Goal: Information Seeking & Learning: Learn about a topic

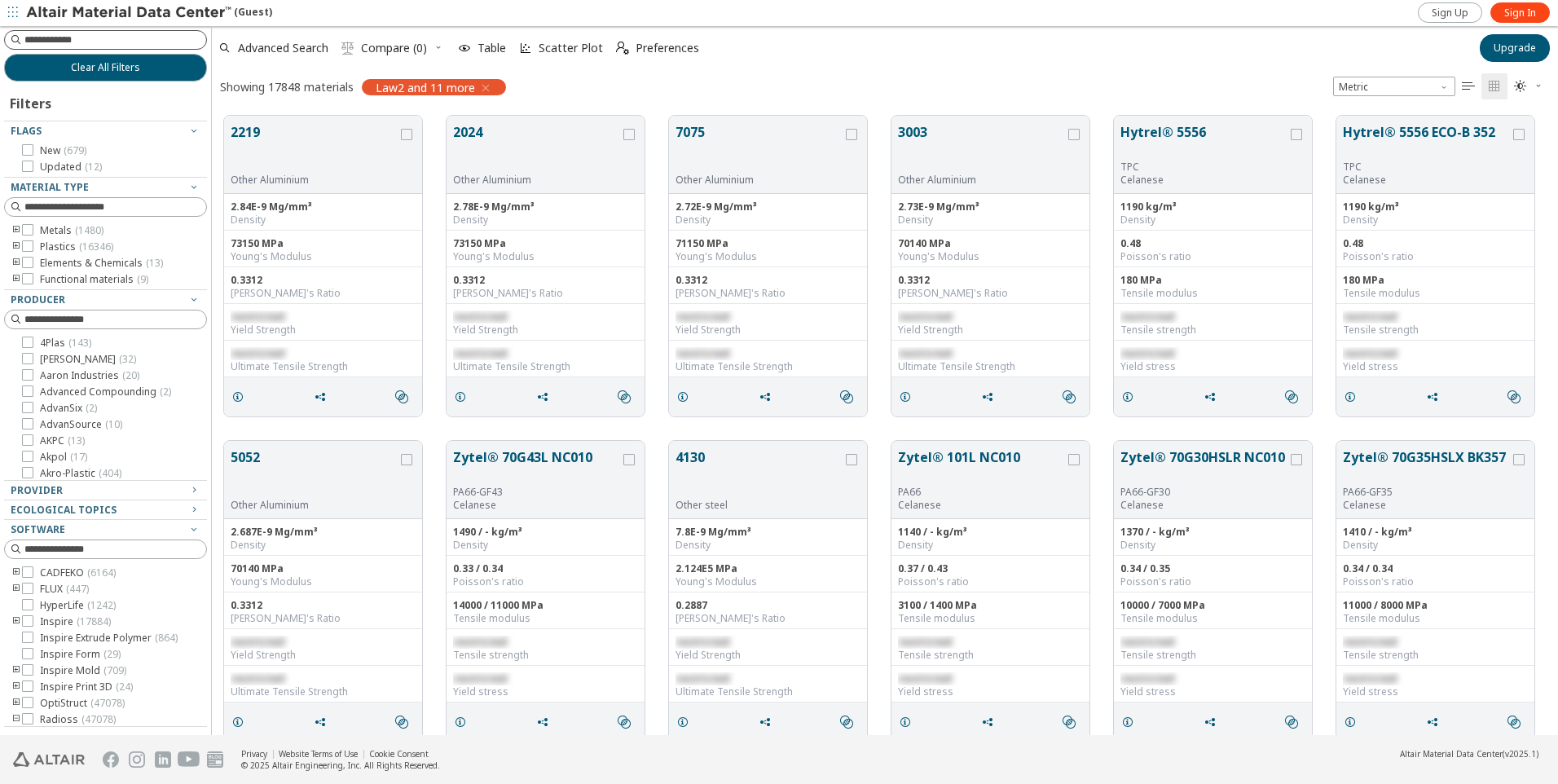
click at [128, 40] on input at bounding box center [115, 40] width 182 height 17
type input "*"
type input "******"
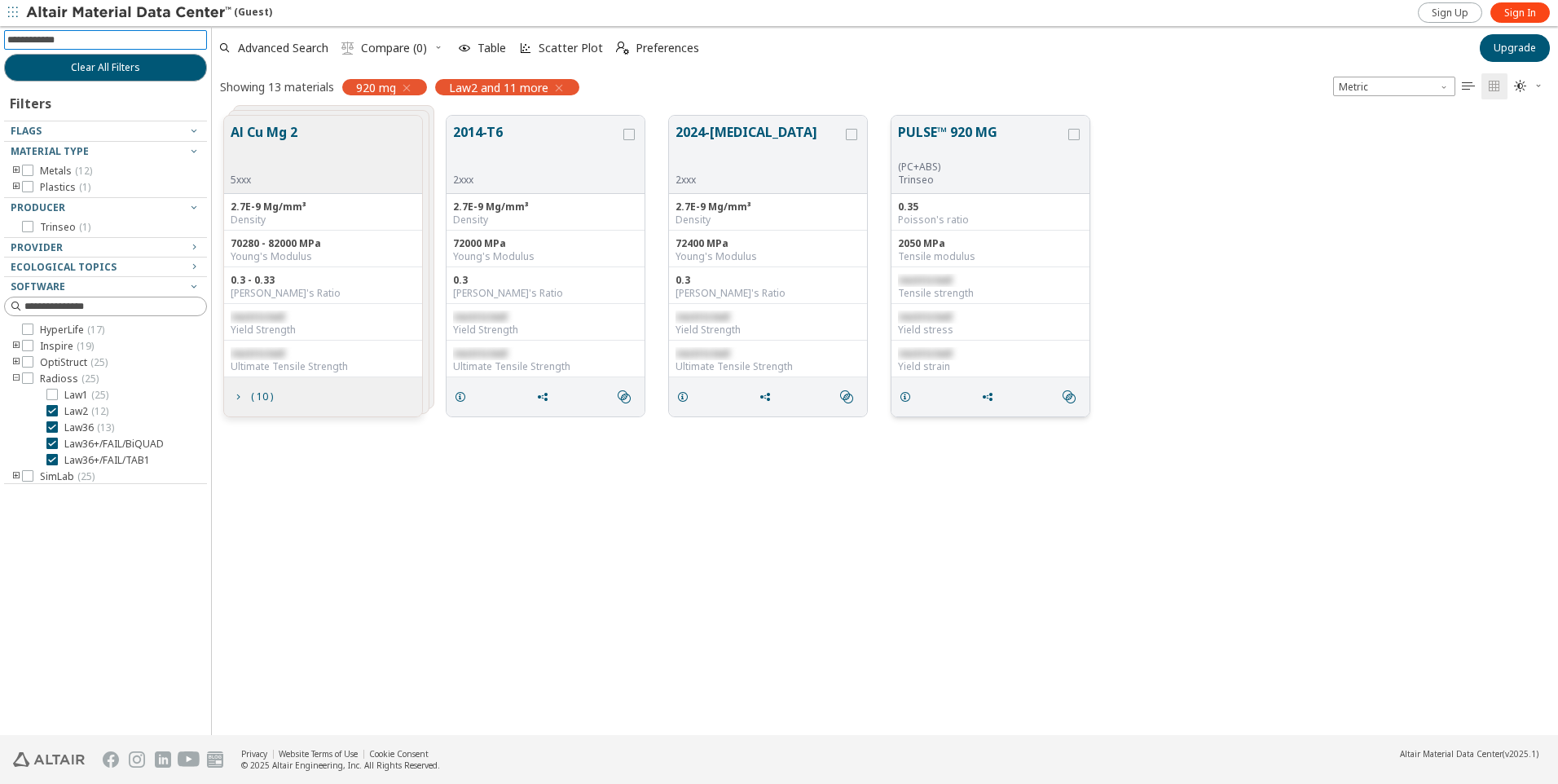
click at [944, 143] on button "PULSE™ 920 MG" at bounding box center [981, 140] width 167 height 38
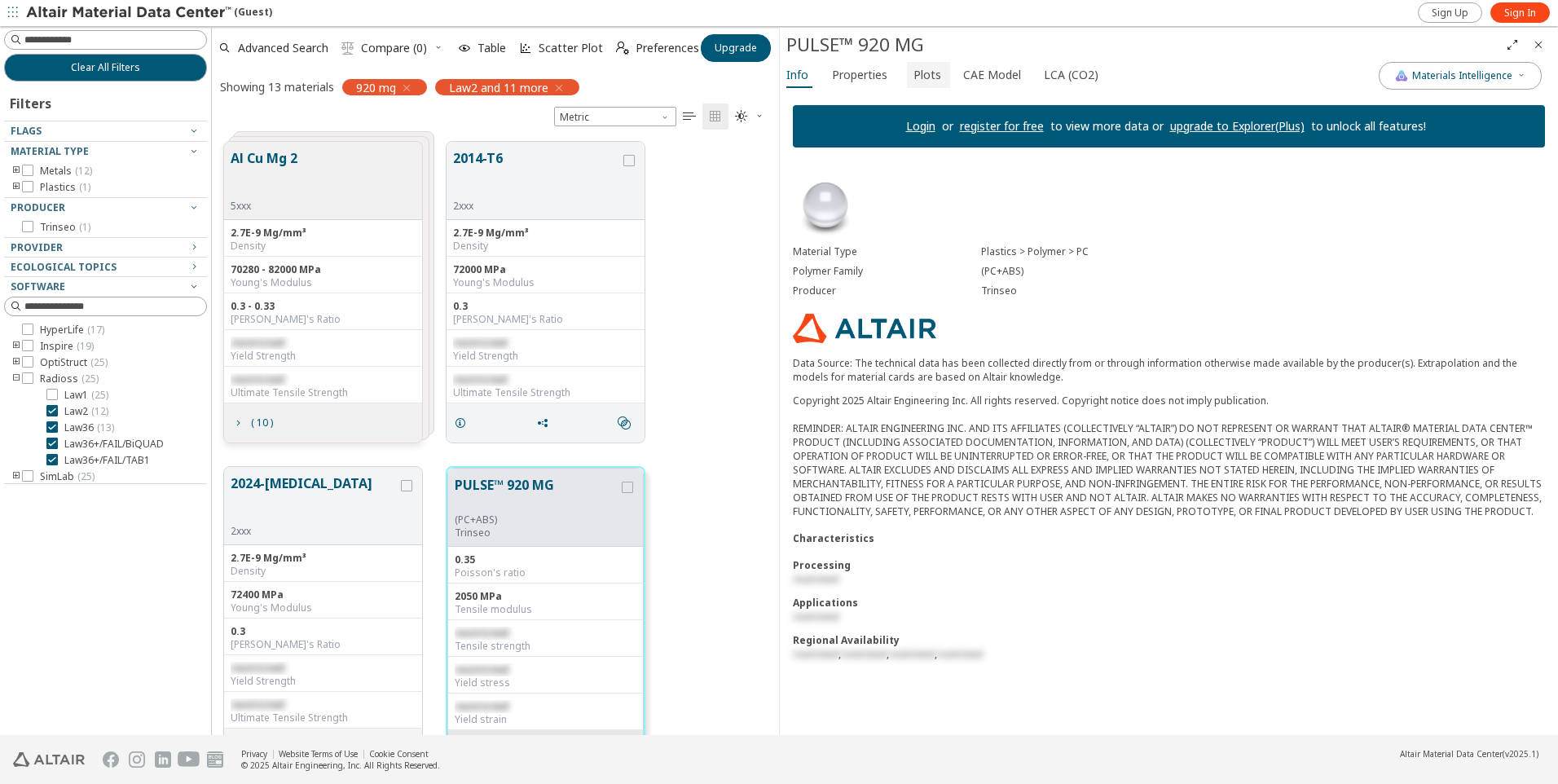
click at [914, 73] on span "Plots" at bounding box center [928, 75] width 27 height 26
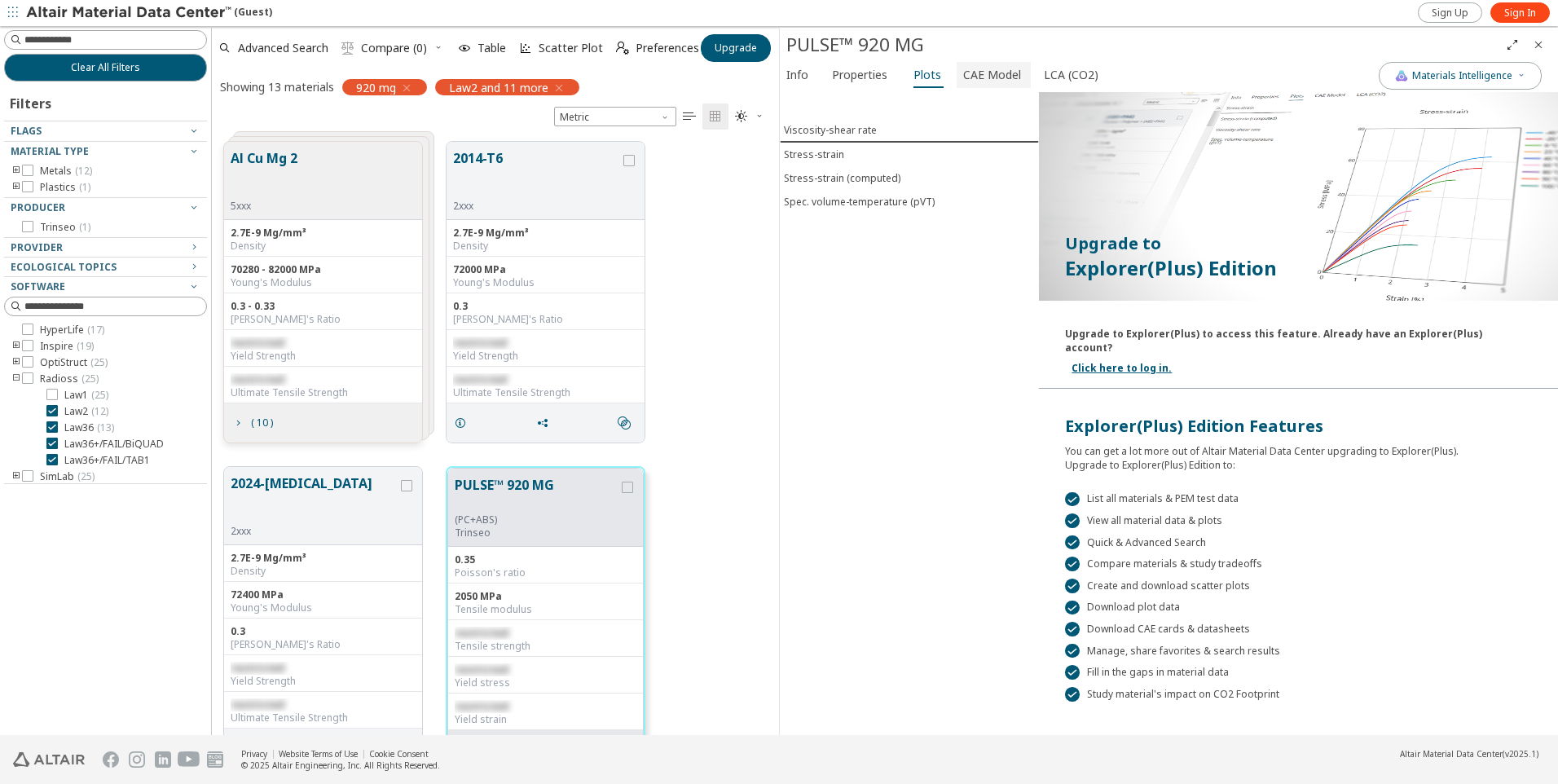
click at [981, 78] on span "CAE Model" at bounding box center [992, 75] width 57 height 26
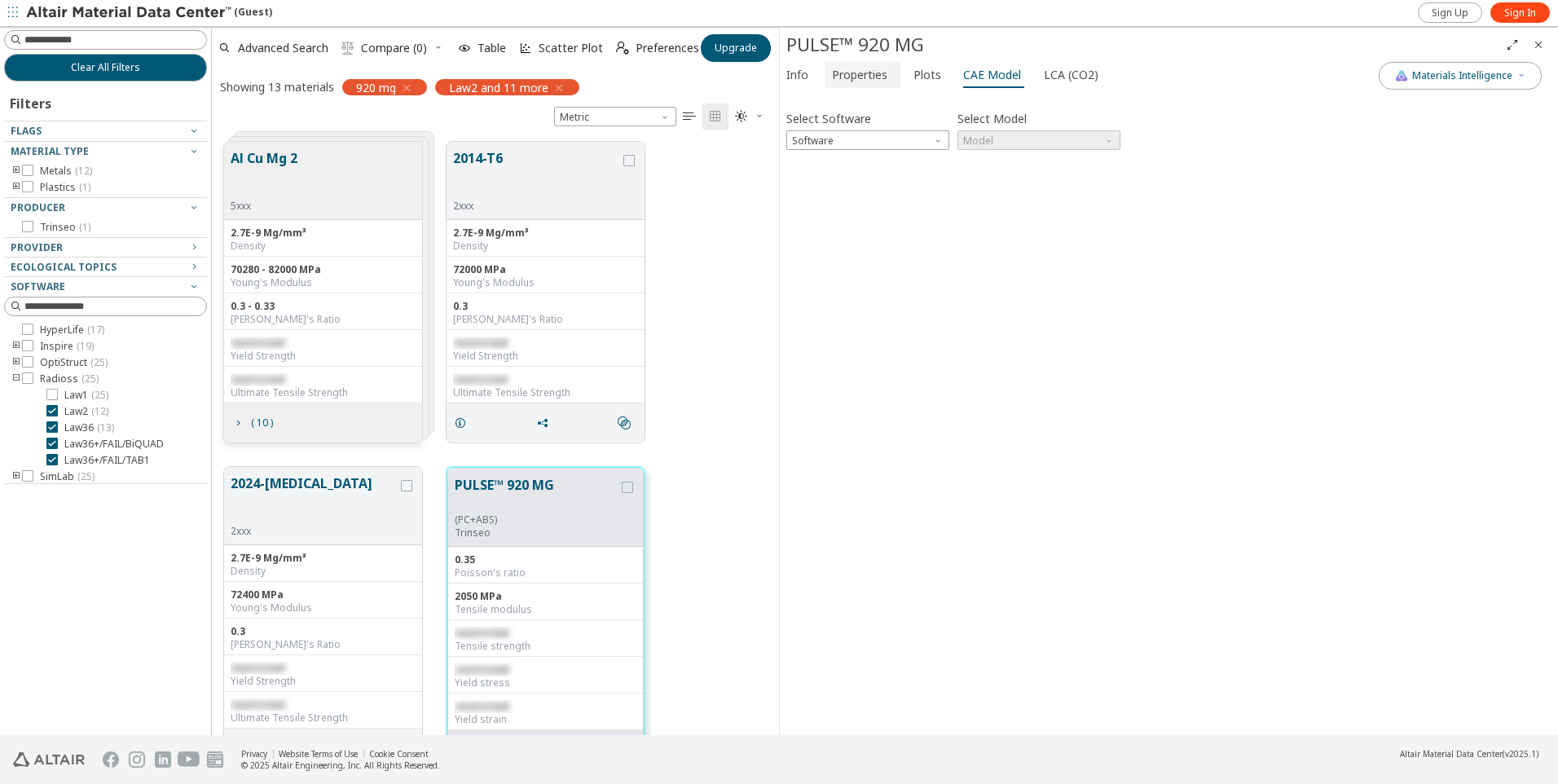
click at [860, 82] on span "Properties" at bounding box center [859, 75] width 56 height 26
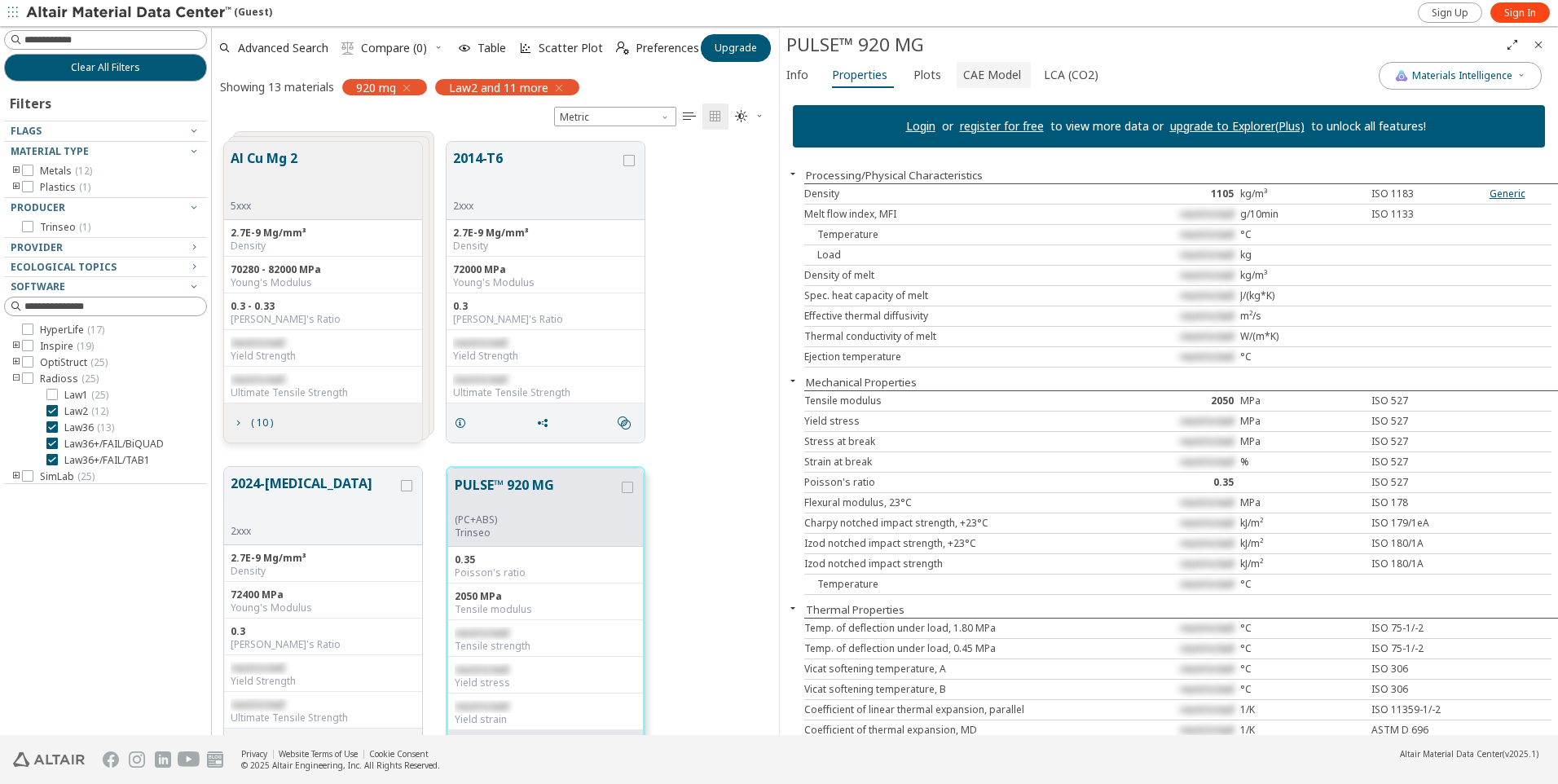
click at [971, 77] on span "CAE Model" at bounding box center [992, 75] width 57 height 26
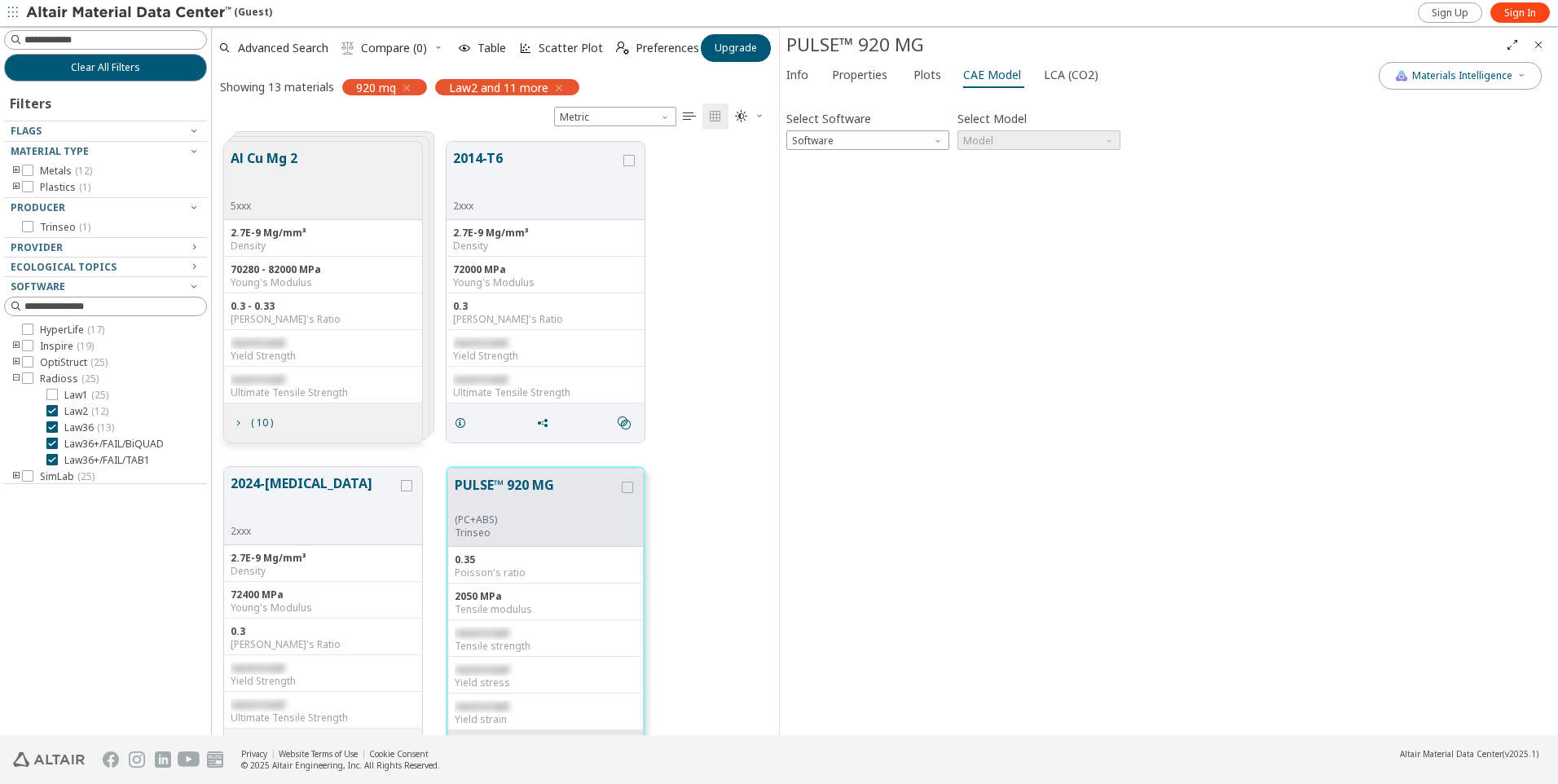
drag, startPoint x: 1102, startPoint y: 373, endPoint x: 1108, endPoint y: 342, distance: 31.6
click at [1103, 373] on div "Select Software Software Select Model Model Invalid data. Please check your inp…" at bounding box center [1168, 413] width 765 height 630
click at [919, 80] on span "Plots" at bounding box center [928, 75] width 27 height 26
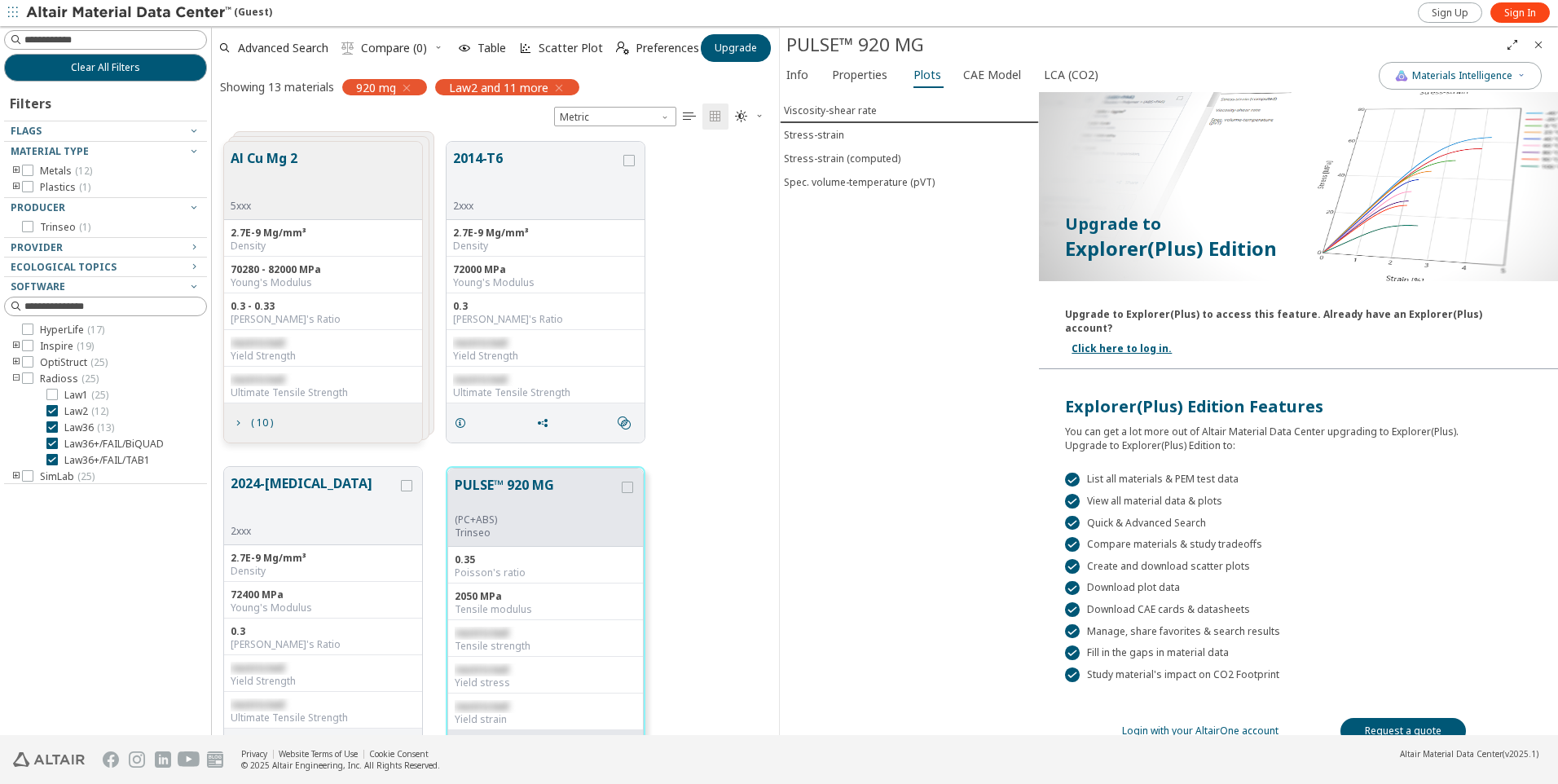
scroll to position [24, 0]
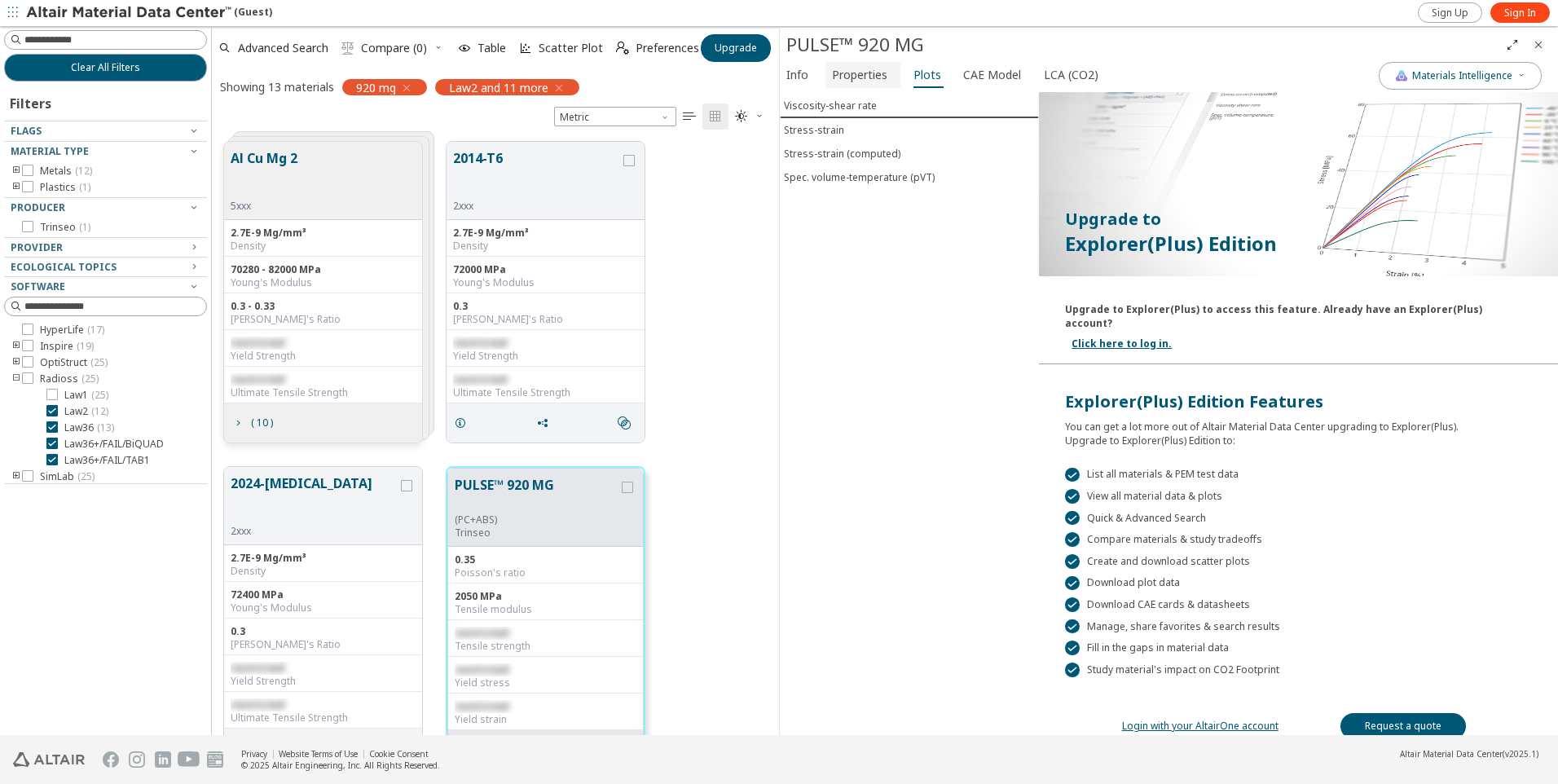
click at [871, 84] on span "Properties" at bounding box center [859, 75] width 56 height 26
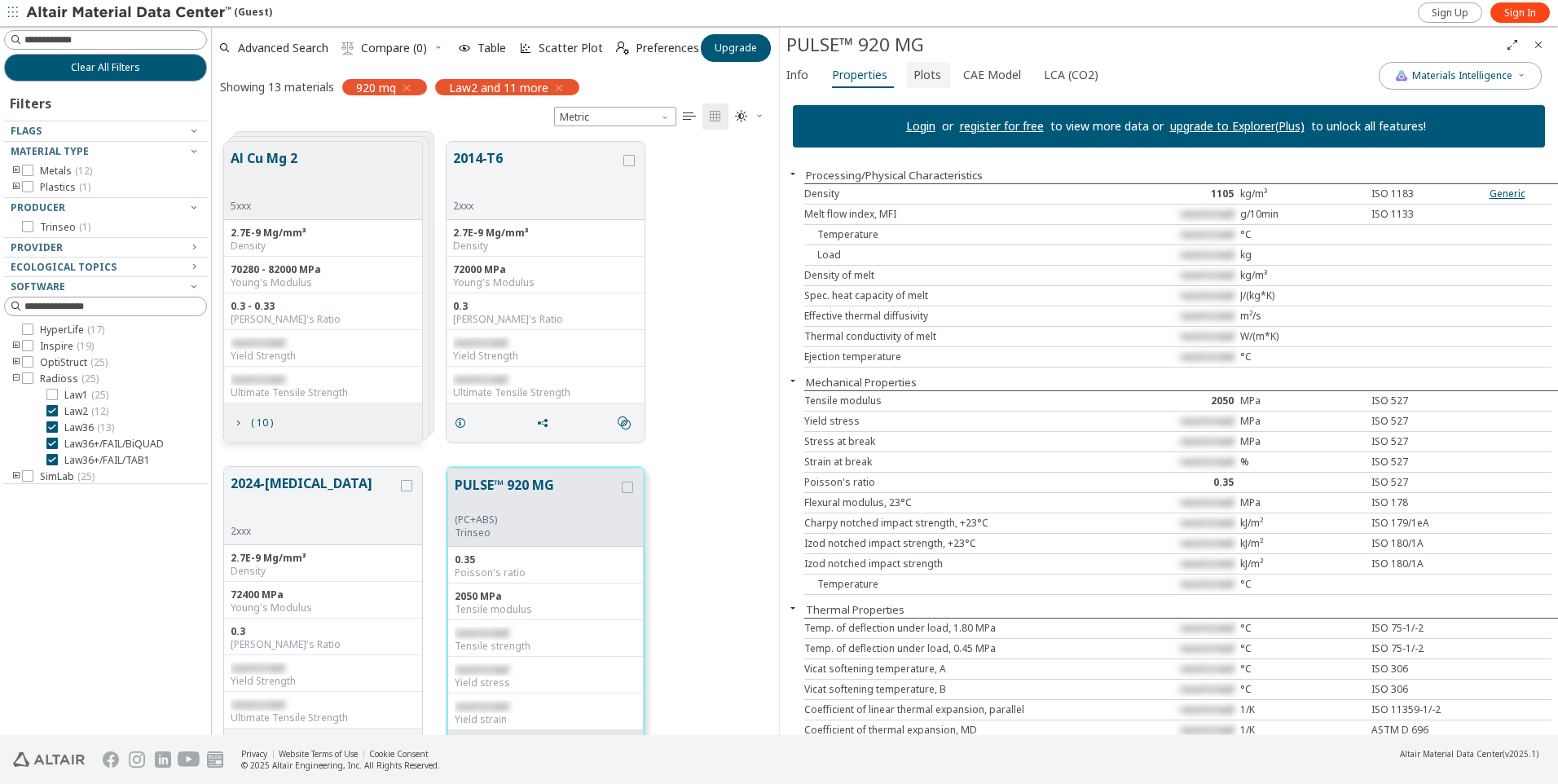
click at [925, 80] on span "Plots" at bounding box center [928, 75] width 27 height 26
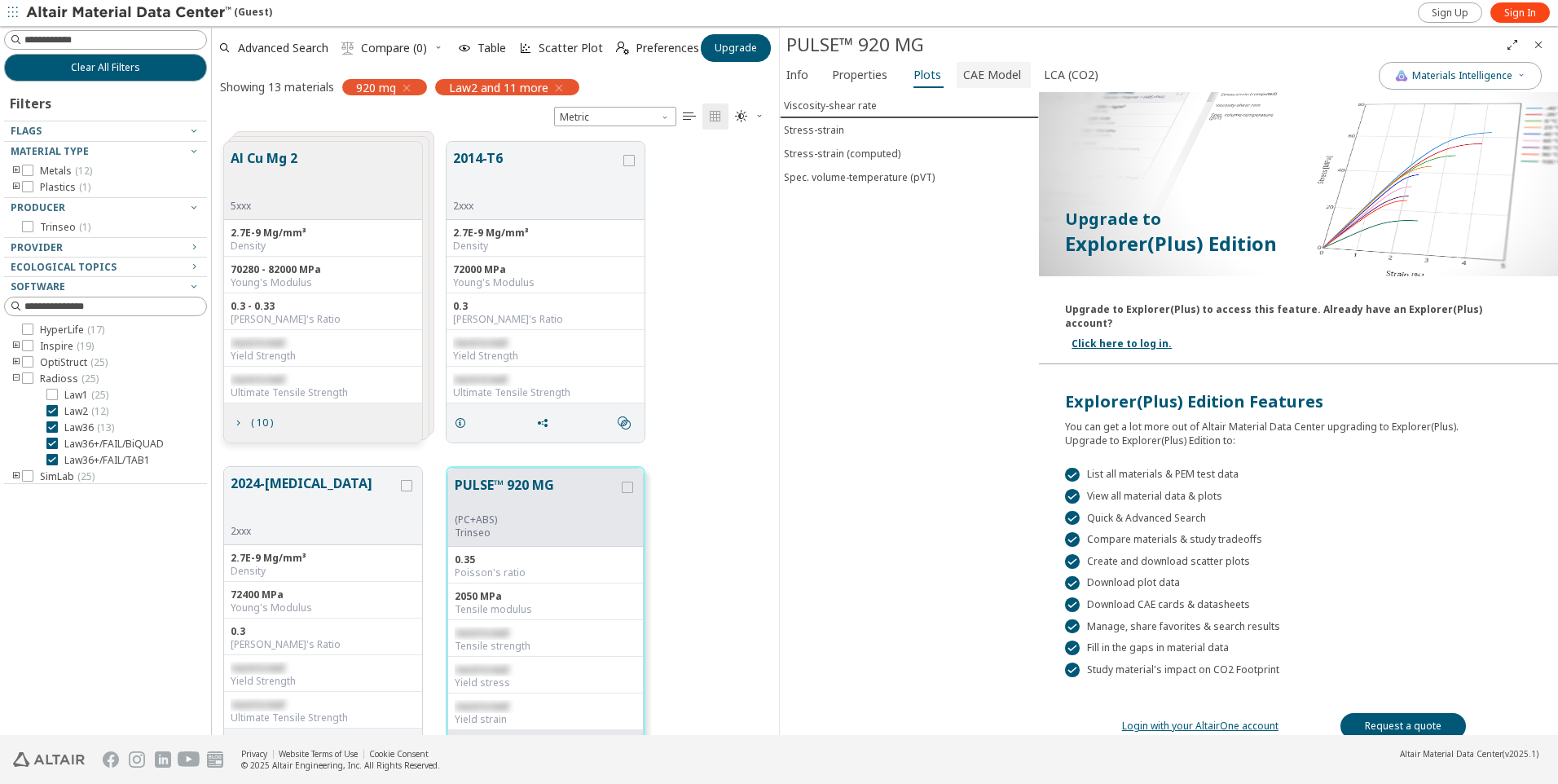
click at [988, 80] on span "CAE Model" at bounding box center [992, 75] width 57 height 26
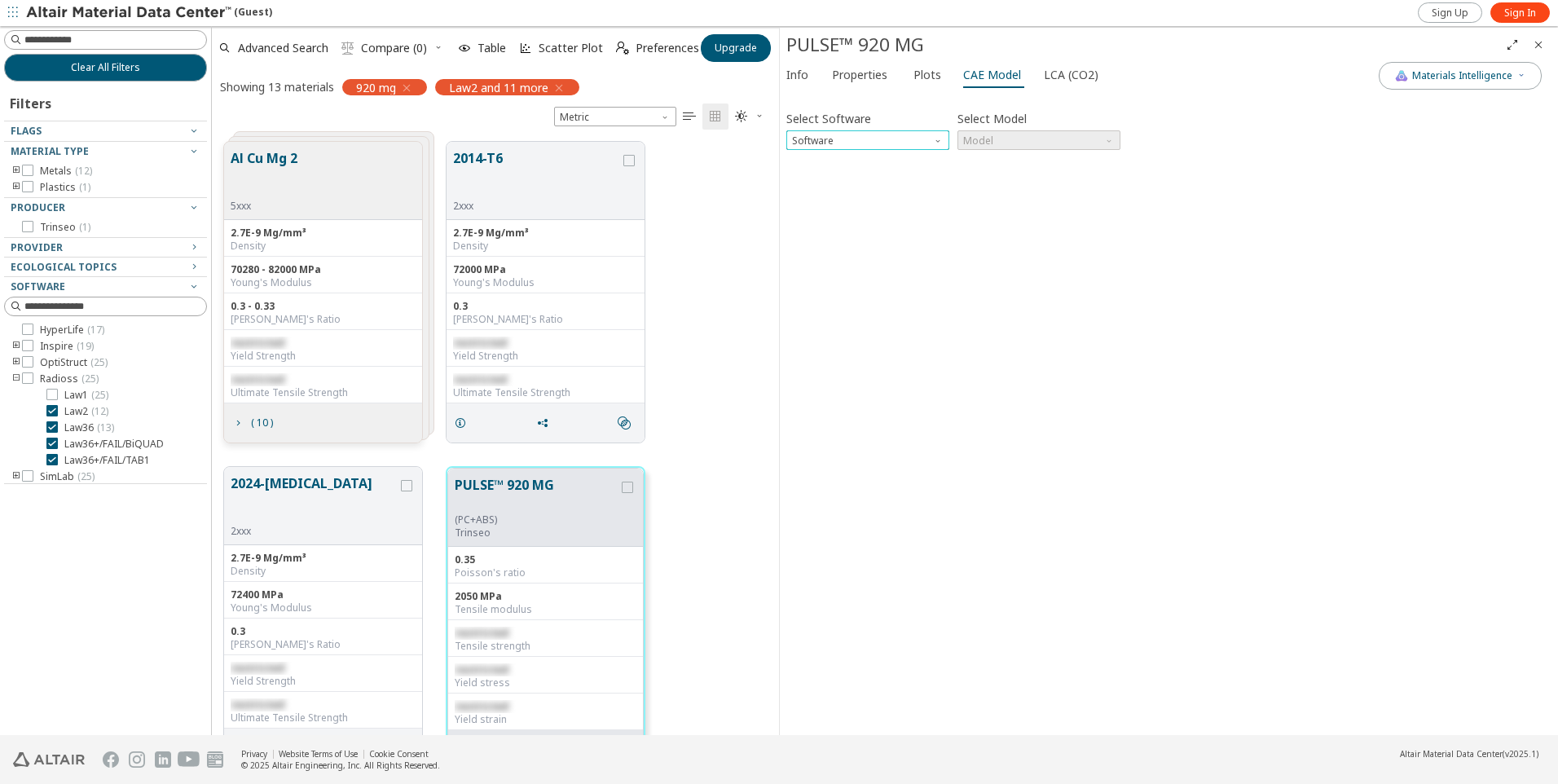
click at [941, 136] on span "Software" at bounding box center [939, 136] width 13 height 13
click at [824, 302] on span "Ls-Dyna" at bounding box center [813, 297] width 37 height 13
click at [1100, 137] on span "Model" at bounding box center [1039, 140] width 163 height 19
click at [1010, 178] on span "Mat24" at bounding box center [1039, 180] width 150 height 12
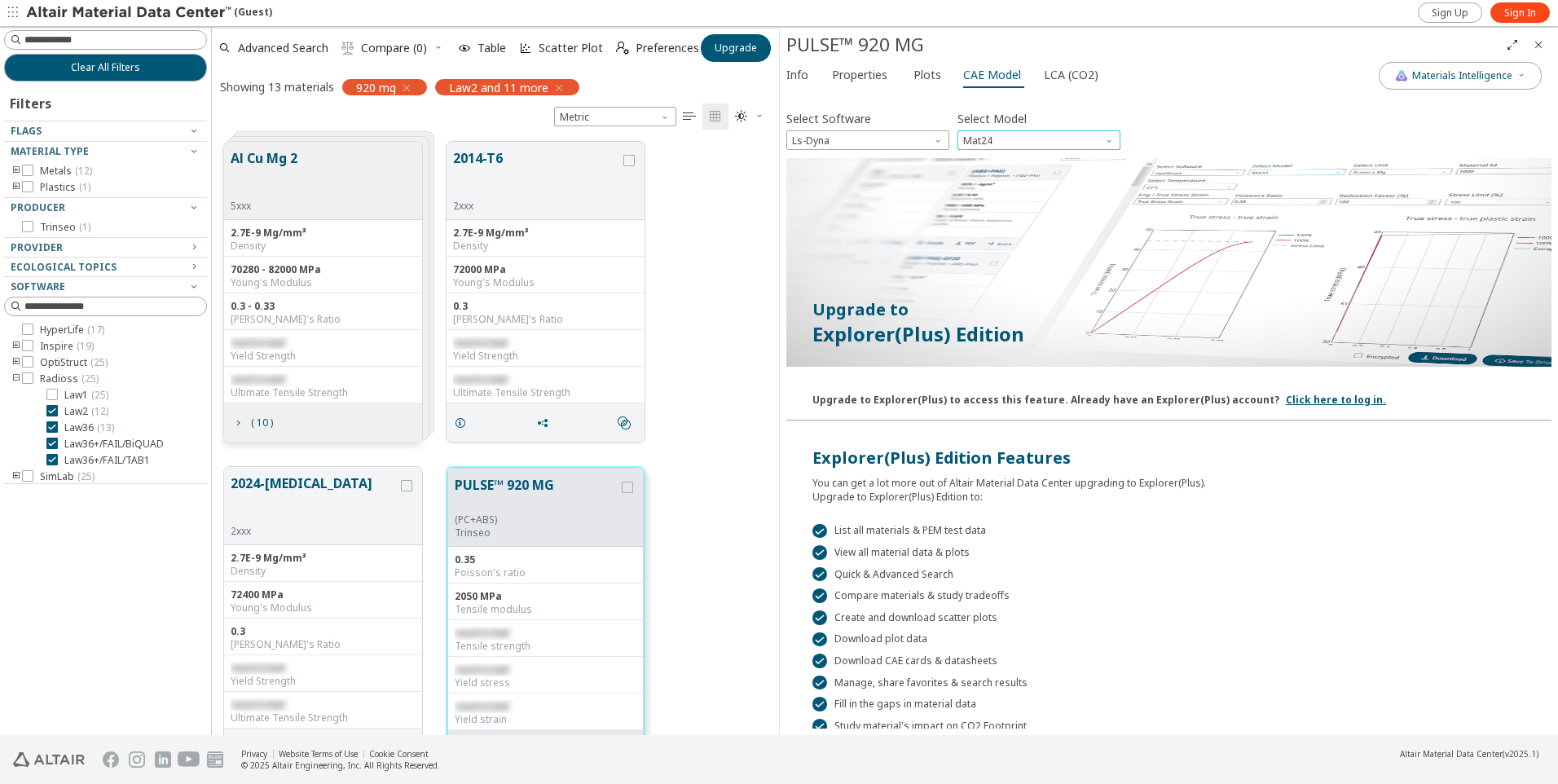
scroll to position [77, 0]
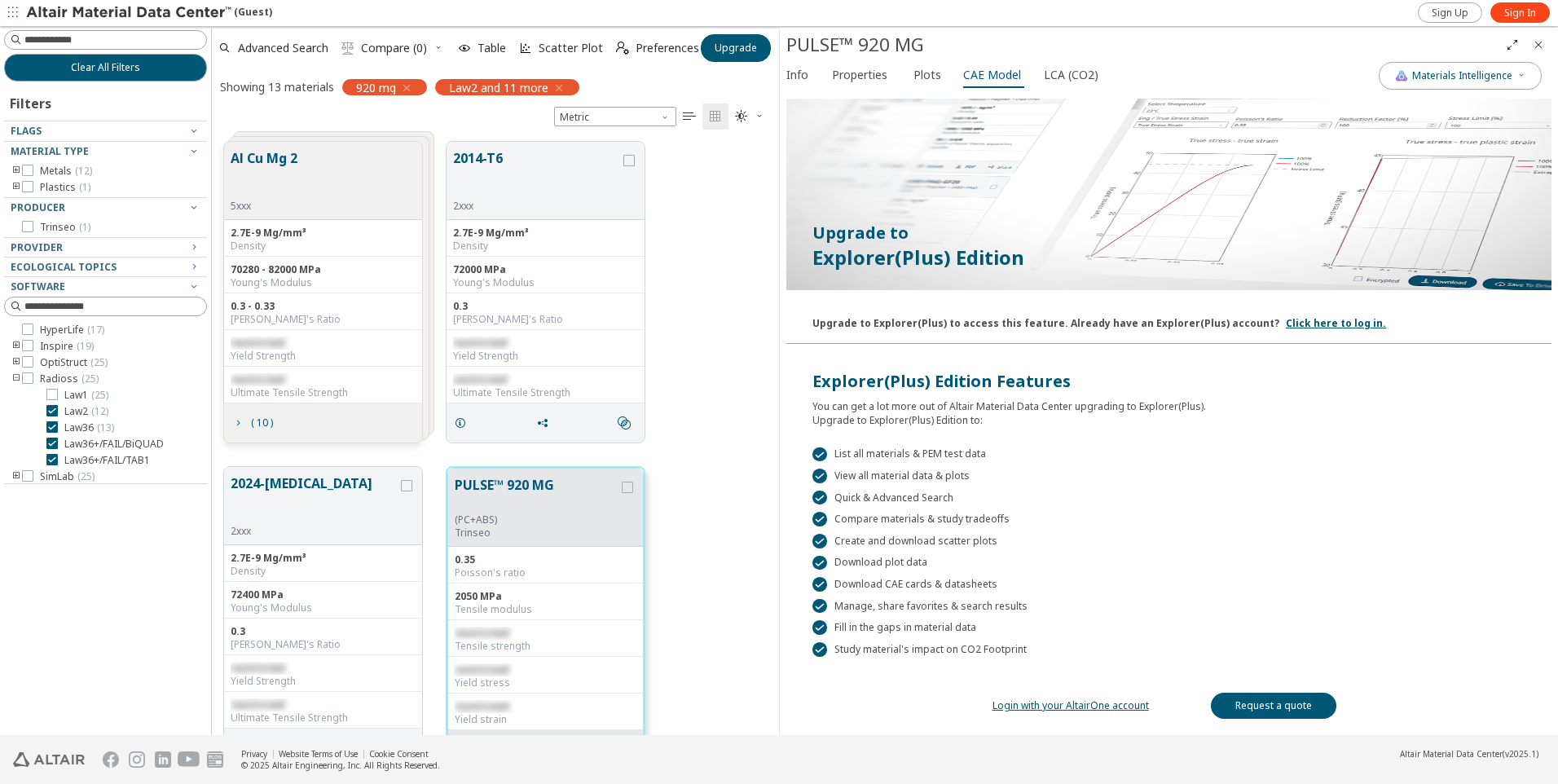
click at [1075, 707] on link "Login with your AltairOne account" at bounding box center [1071, 705] width 157 height 14
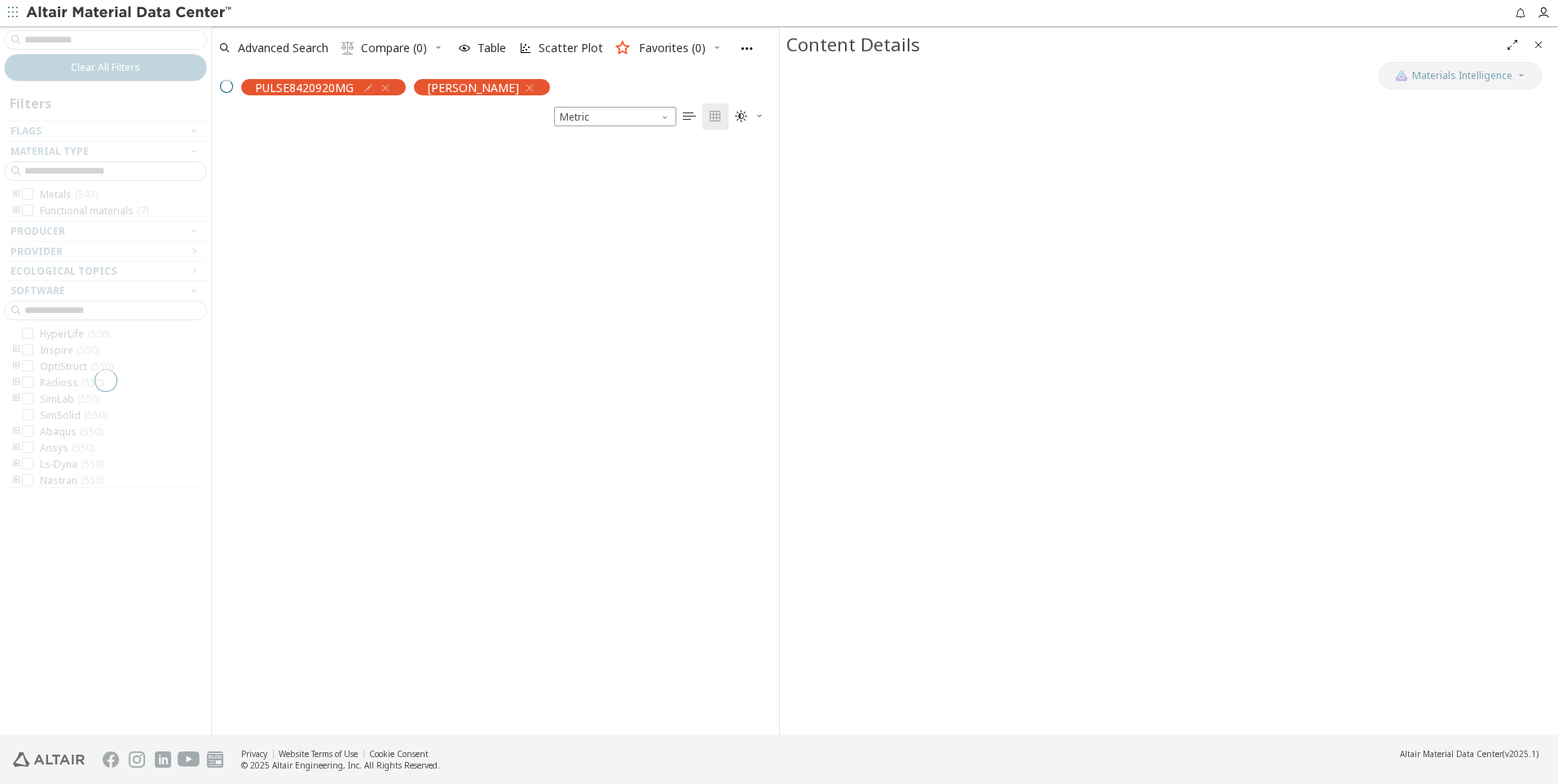
scroll to position [619, 555]
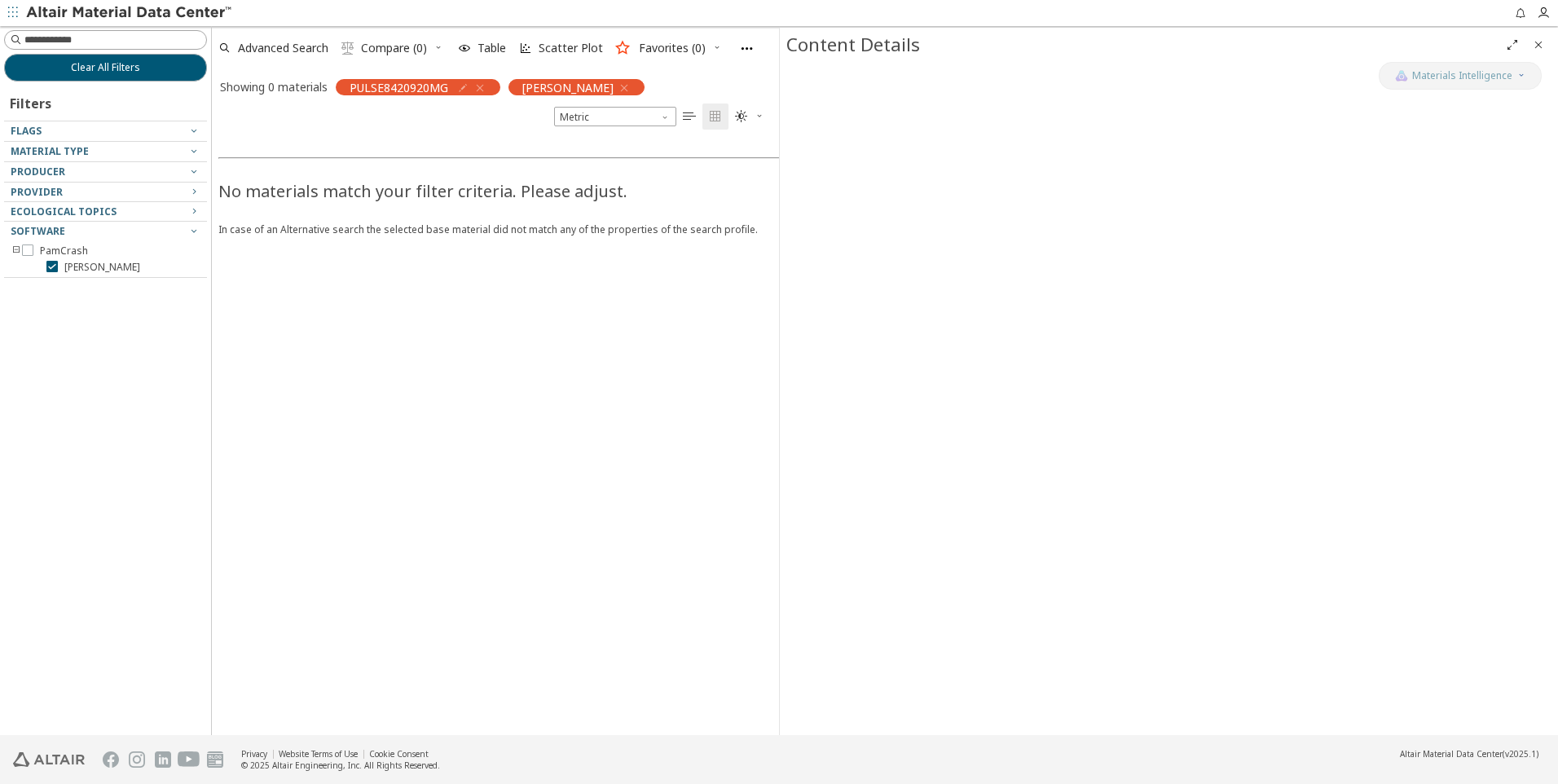
click at [618, 89] on icon "button" at bounding box center [624, 88] width 13 height 13
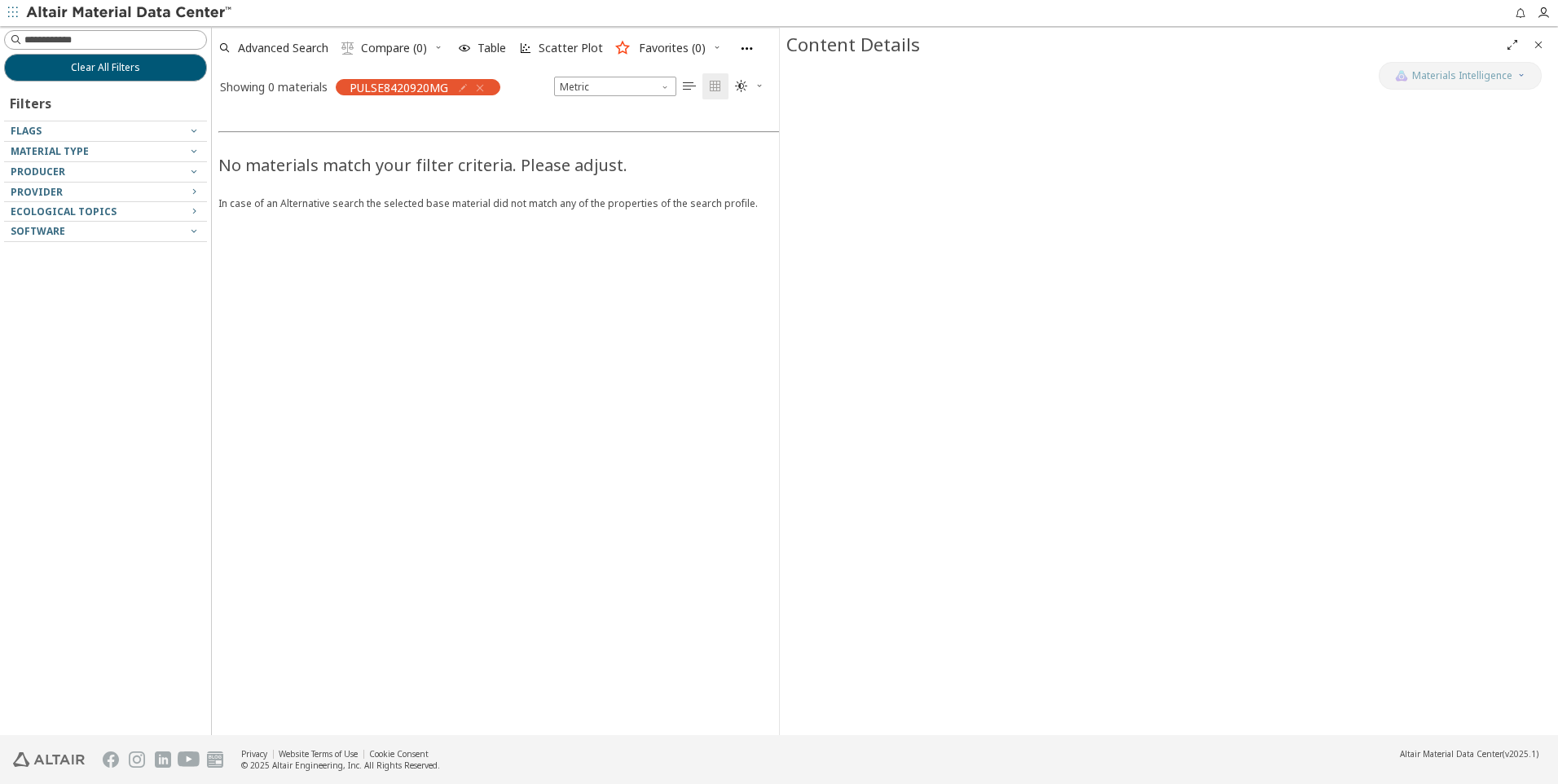
click at [481, 86] on icon "button" at bounding box center [479, 88] width 13 height 13
click at [168, 42] on input at bounding box center [107, 40] width 200 height 18
click at [511, 275] on div "No materials match your filter criteria. Please adjust. In case of an Alternati…" at bounding box center [990, 418] width 1558 height 634
click at [128, 64] on span "Clear All Filters" at bounding box center [105, 67] width 69 height 13
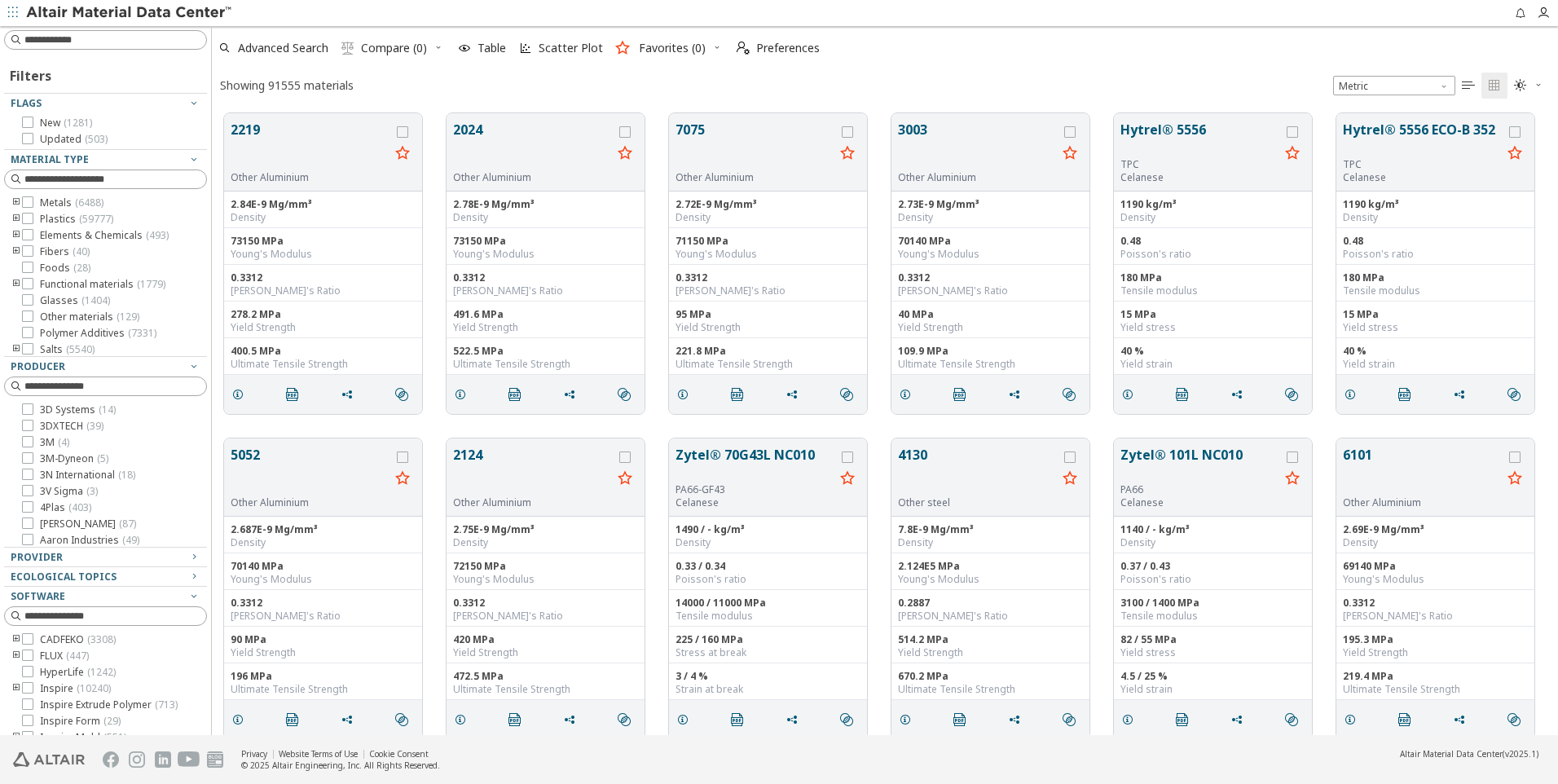
scroll to position [13, 13]
click at [109, 36] on input at bounding box center [115, 40] width 182 height 17
type input "*********"
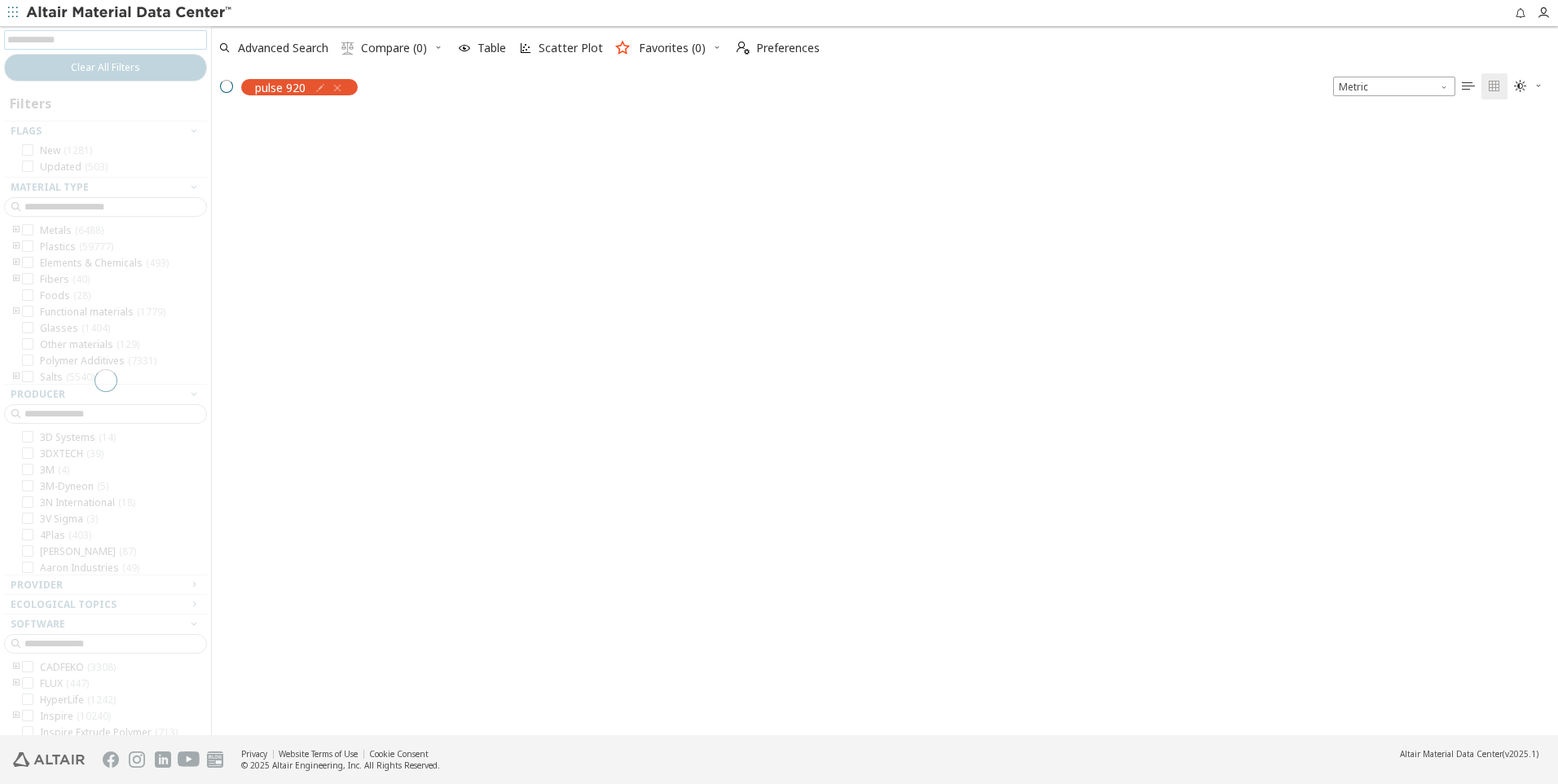
scroll to position [619, 1334]
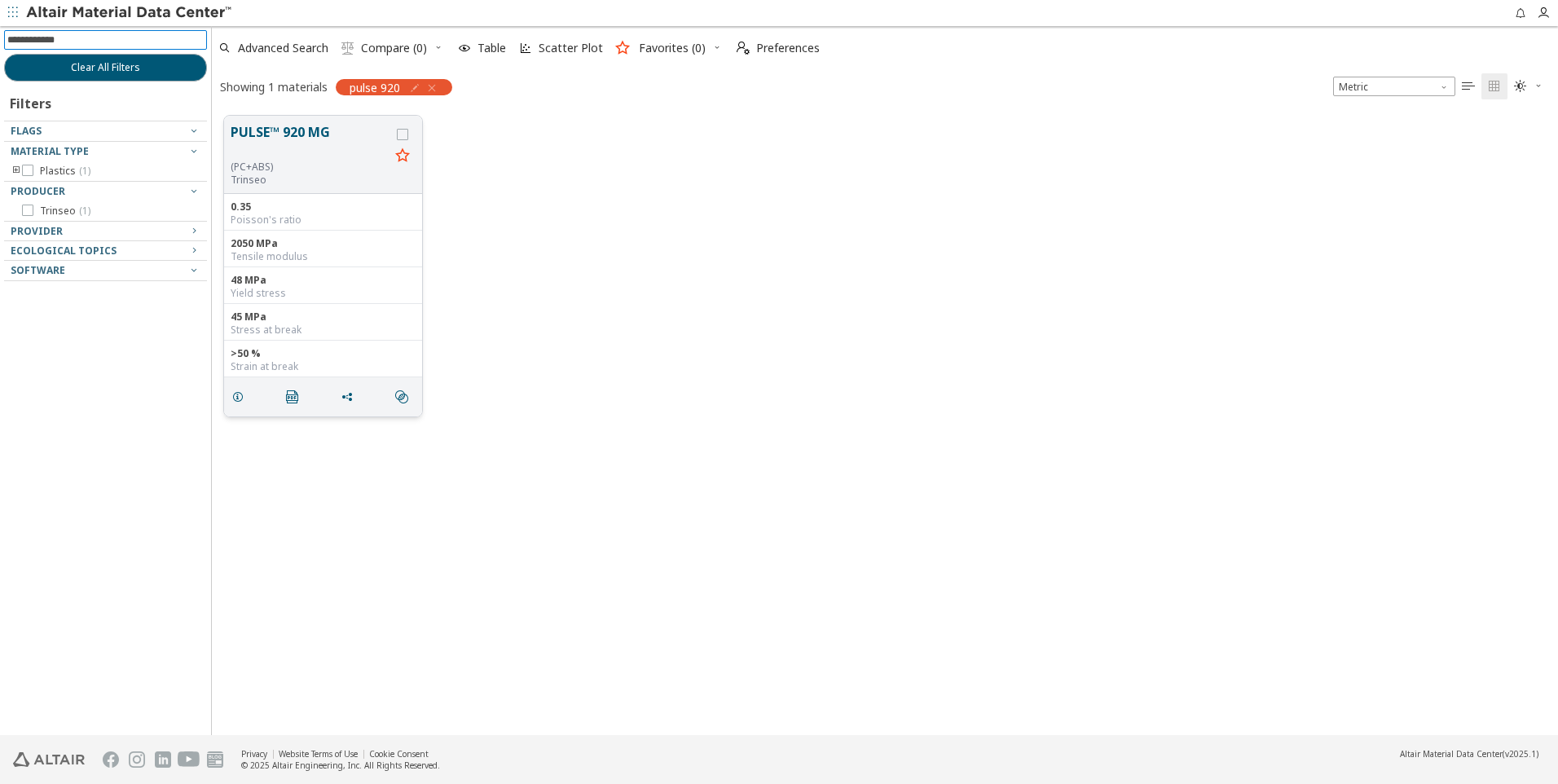
click at [277, 134] on button "PULSE™ 920 MG" at bounding box center [310, 140] width 159 height 38
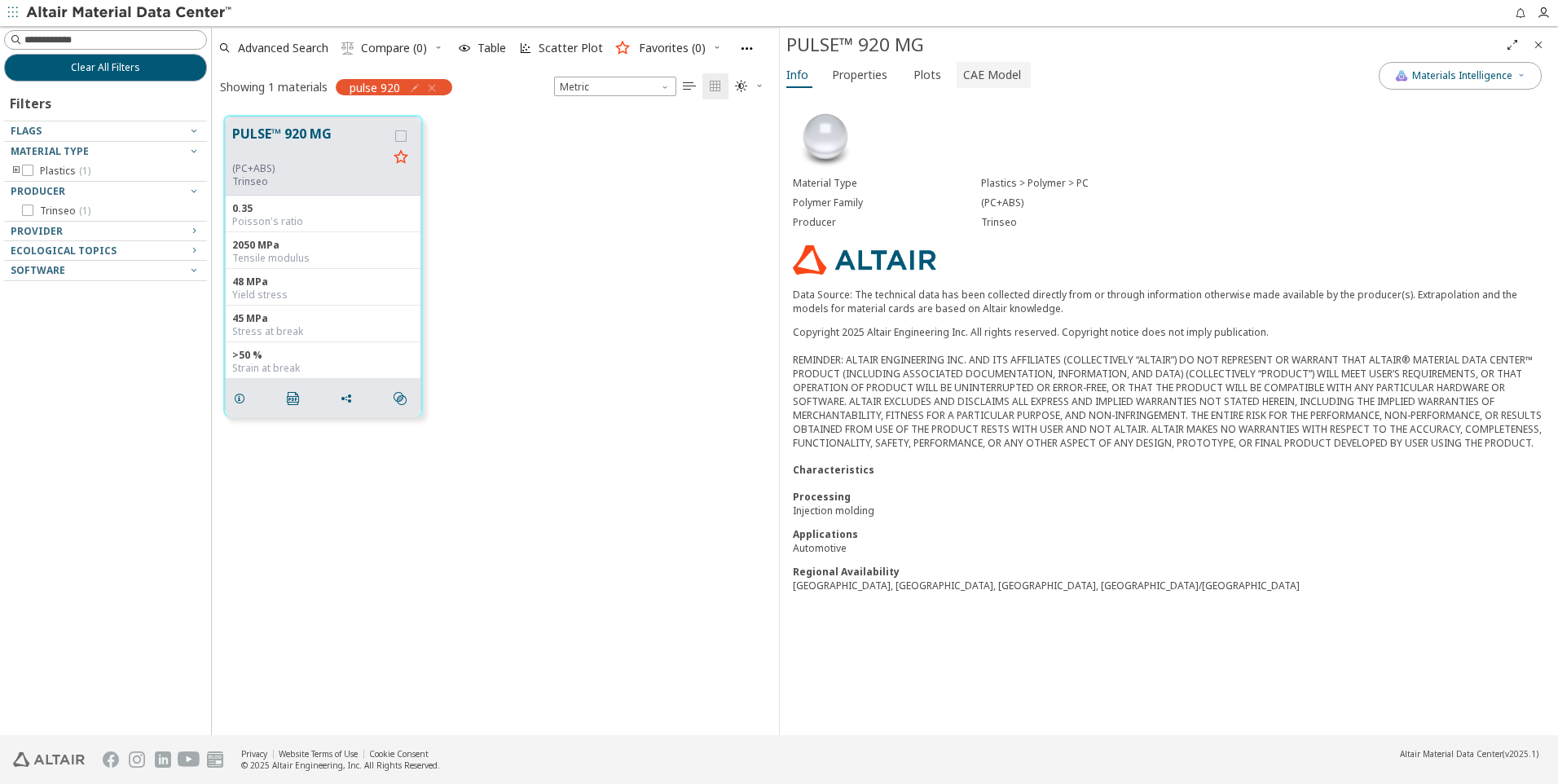
click at [982, 75] on span "CAE Model" at bounding box center [992, 75] width 57 height 26
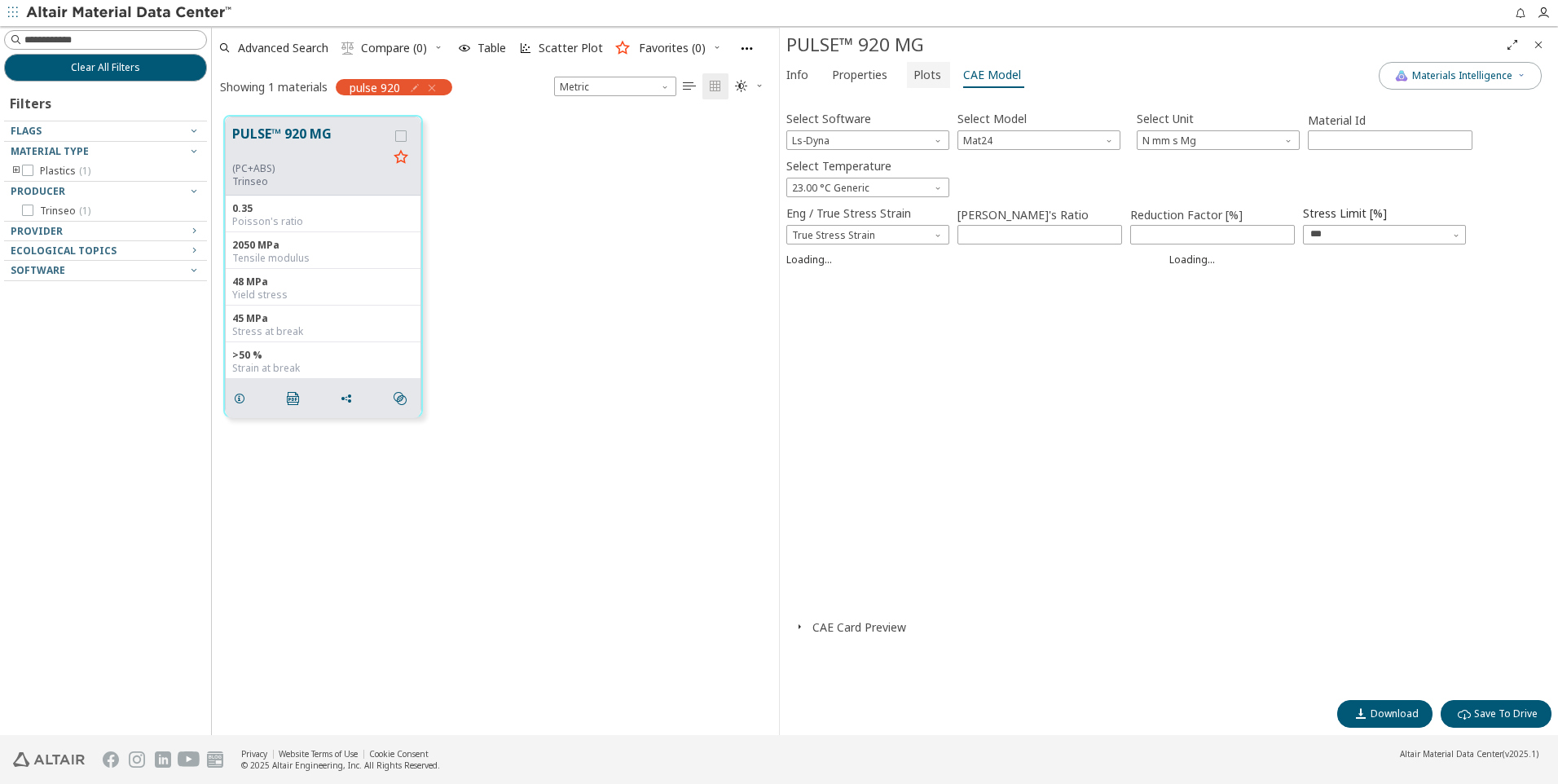
click at [919, 80] on span "Plots" at bounding box center [928, 75] width 27 height 26
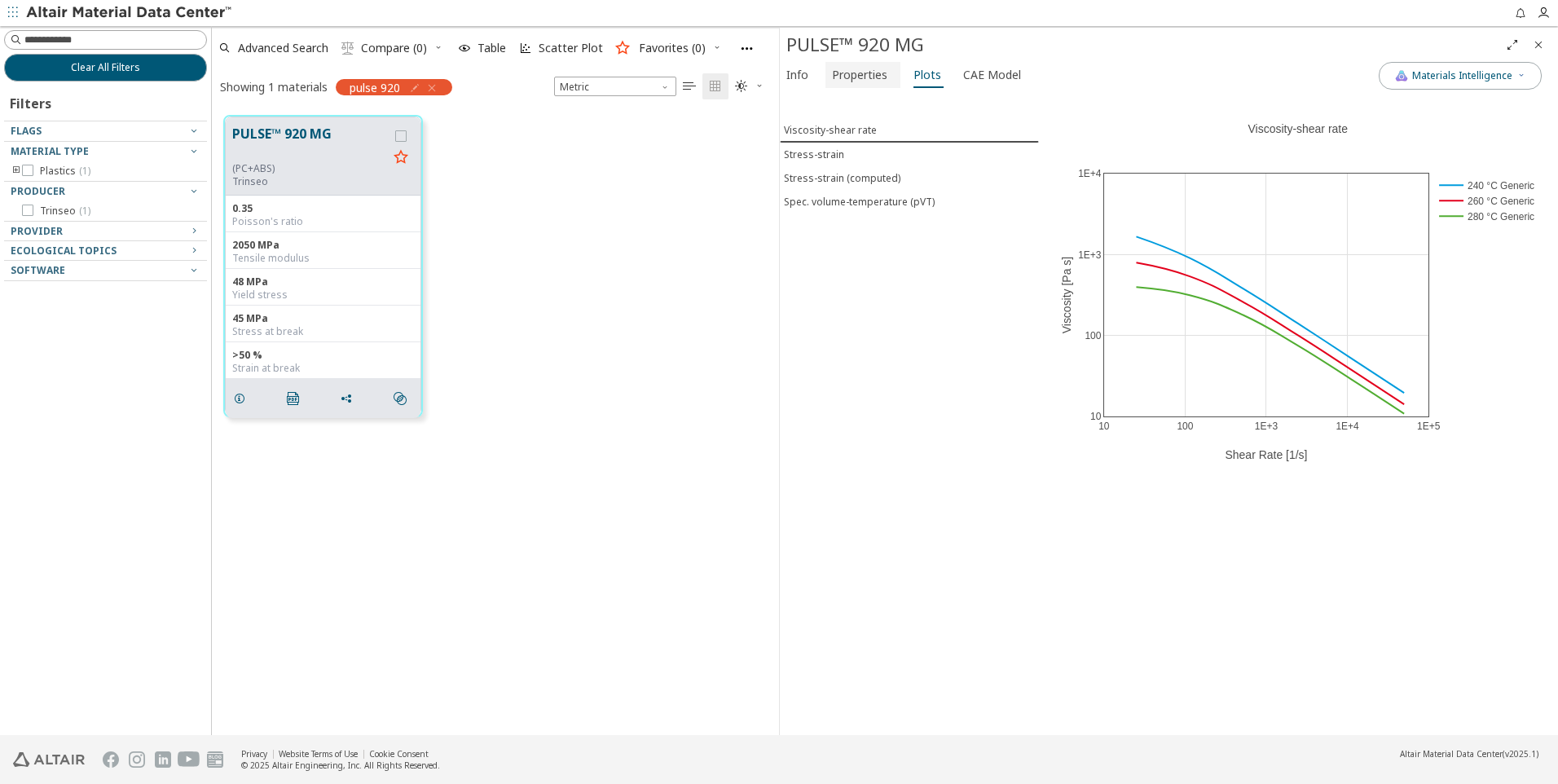
click at [852, 76] on span "Properties" at bounding box center [859, 75] width 56 height 26
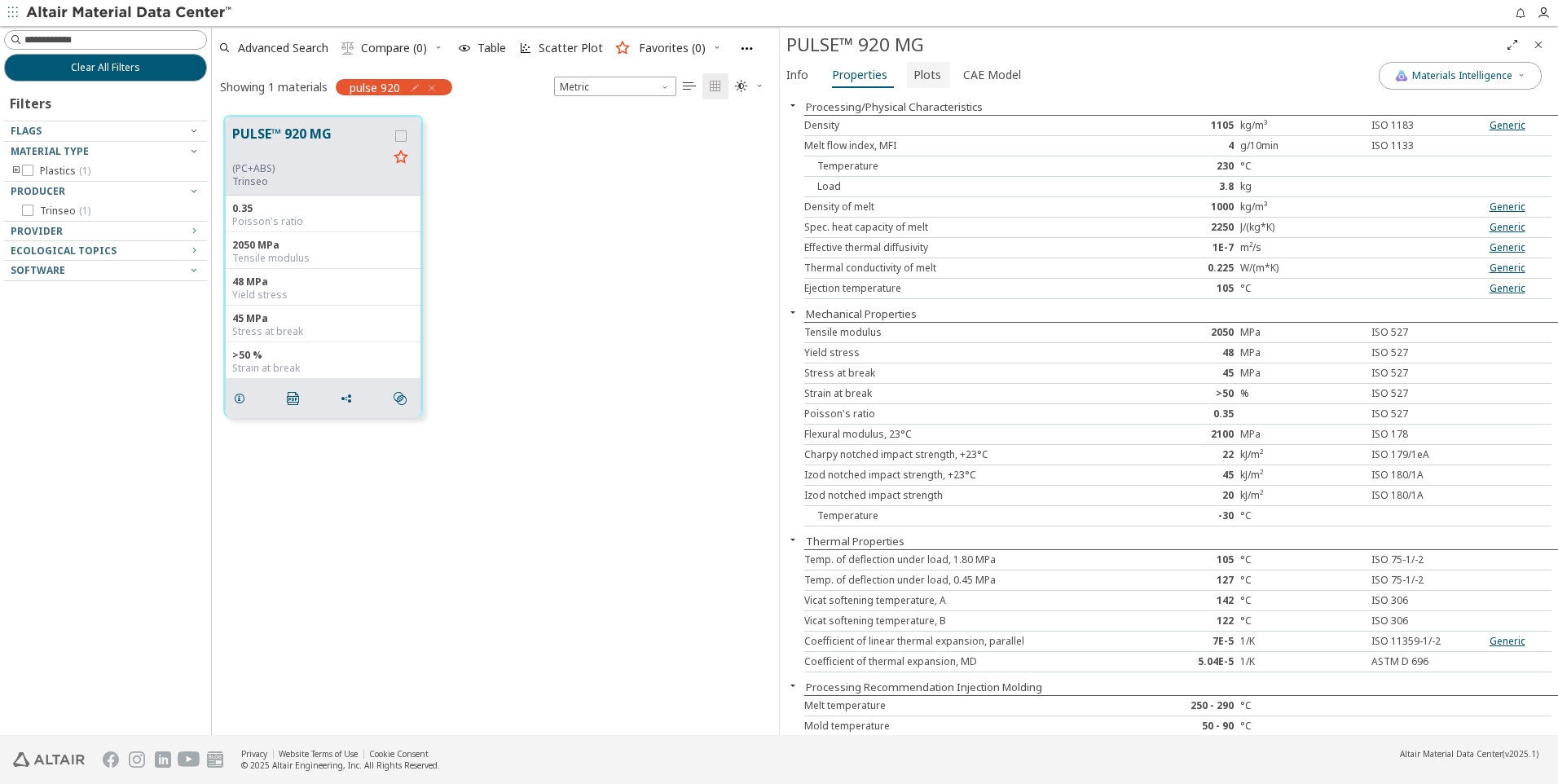
click at [914, 72] on span "Plots" at bounding box center [928, 75] width 27 height 26
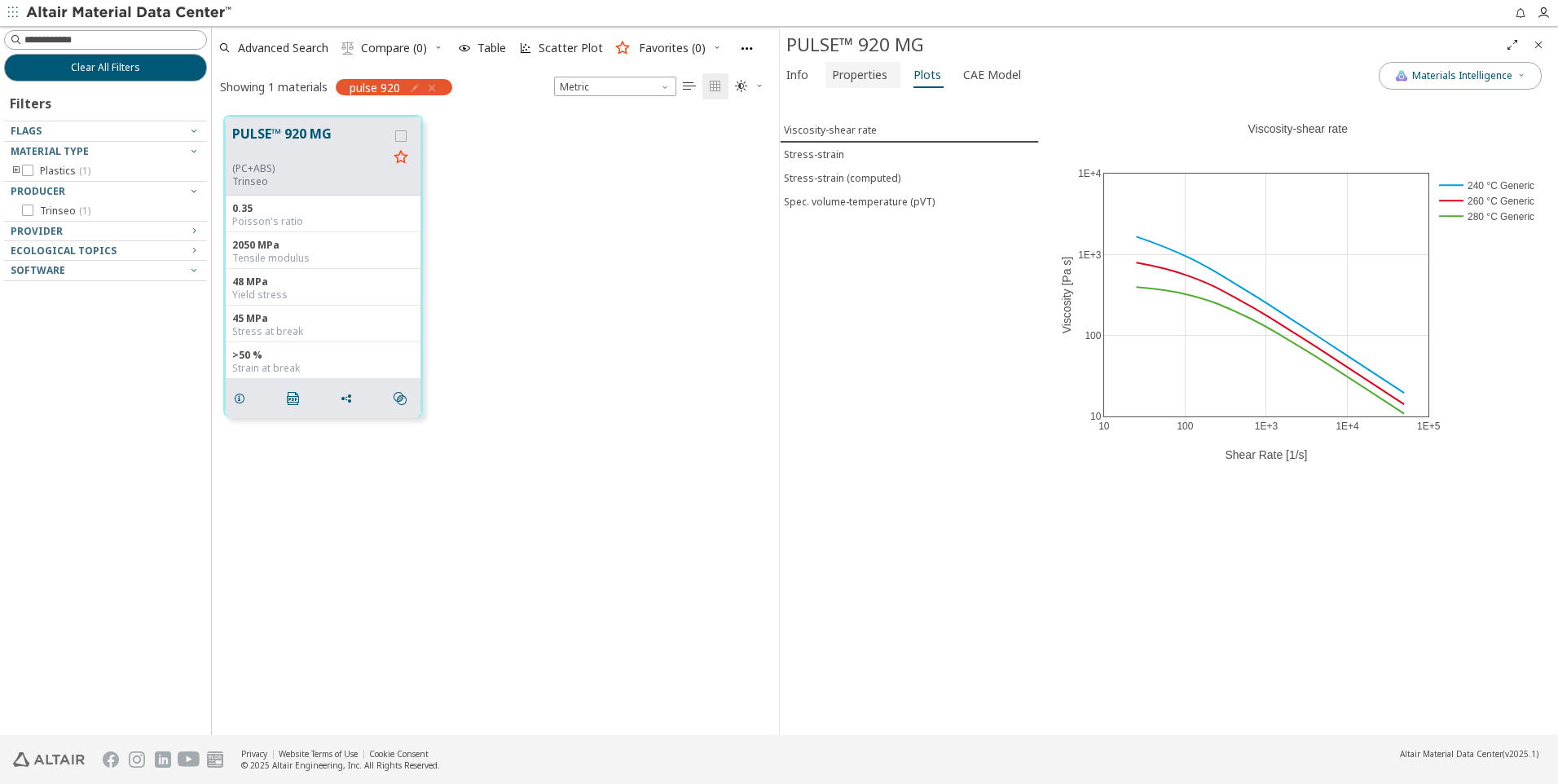
click at [874, 75] on span "Properties" at bounding box center [859, 75] width 56 height 26
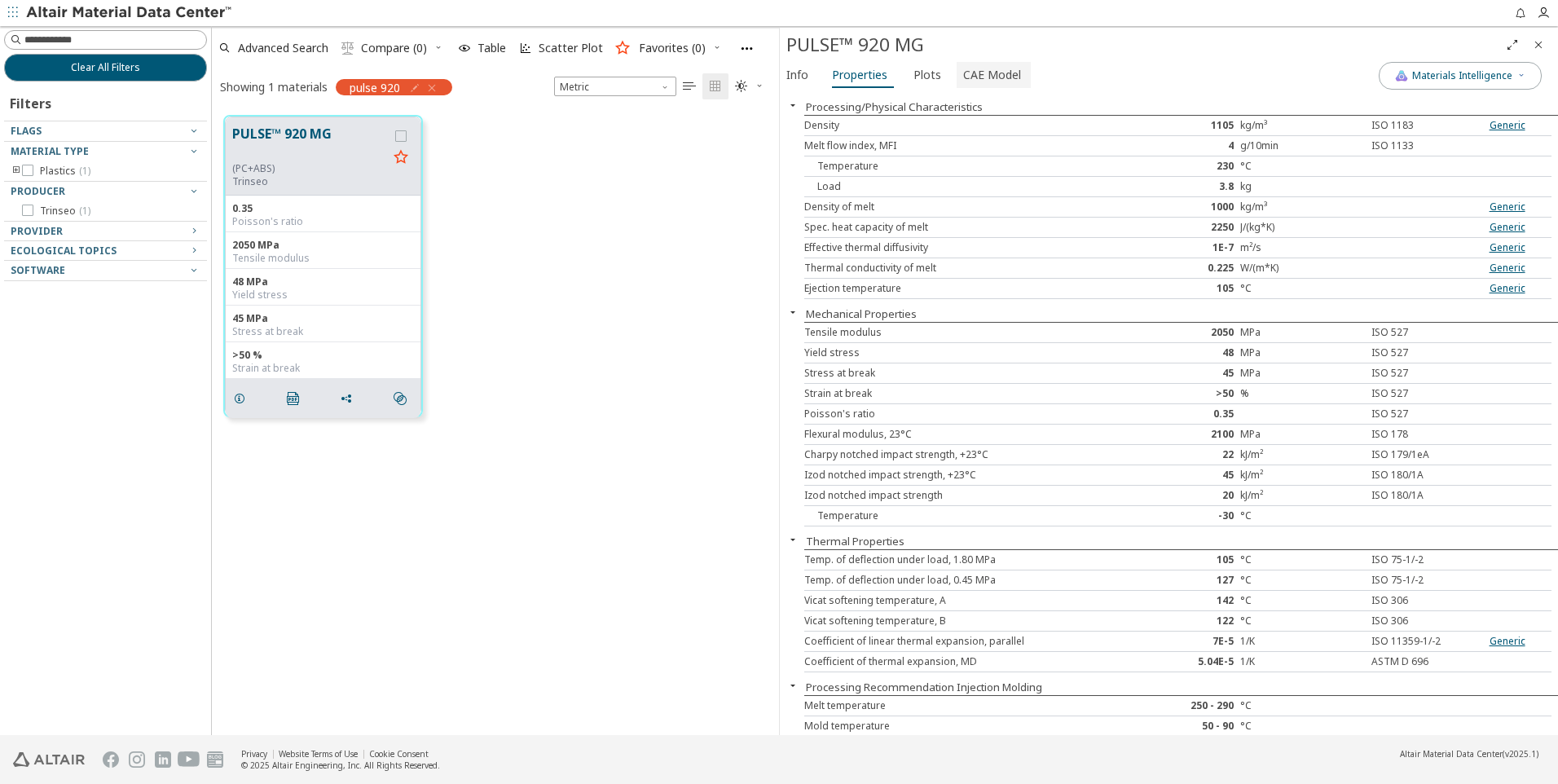
click at [1002, 72] on span "CAE Model" at bounding box center [992, 75] width 57 height 26
